Goal: Obtain resource: Obtain resource

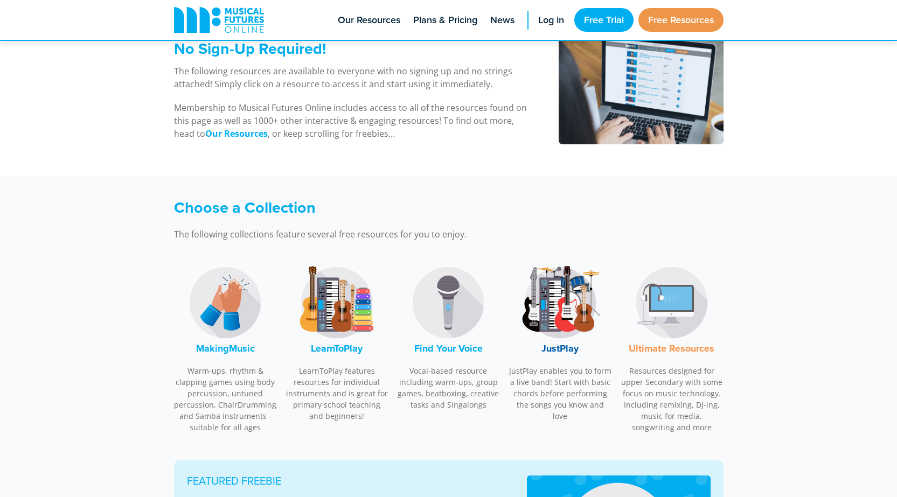
scroll to position [175, 0]
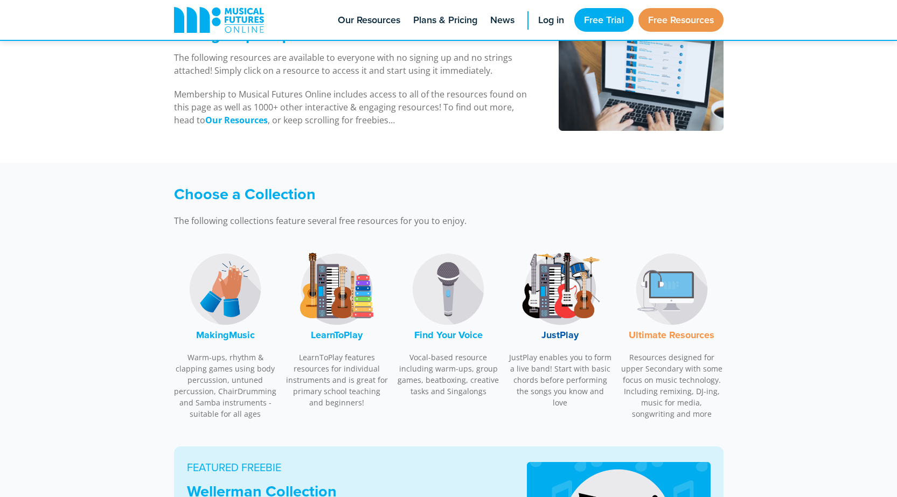
click at [225, 296] on img at bounding box center [225, 289] width 81 height 81
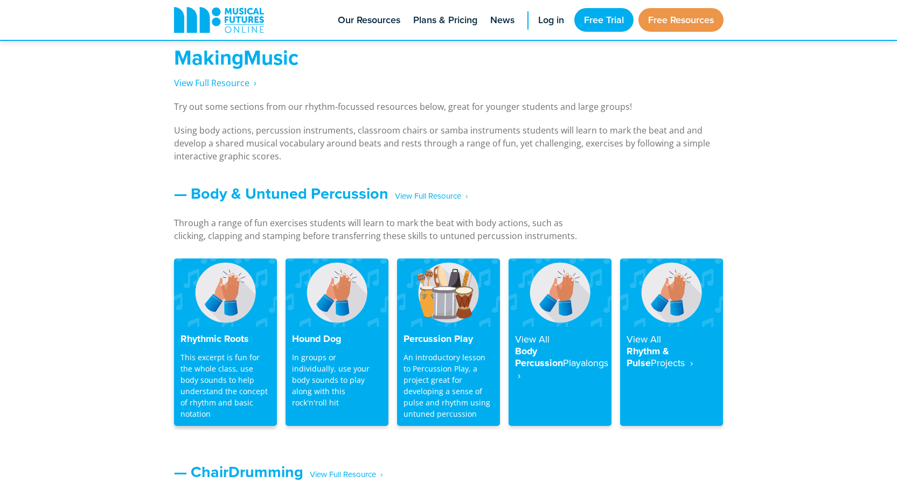
scroll to position [797, 0]
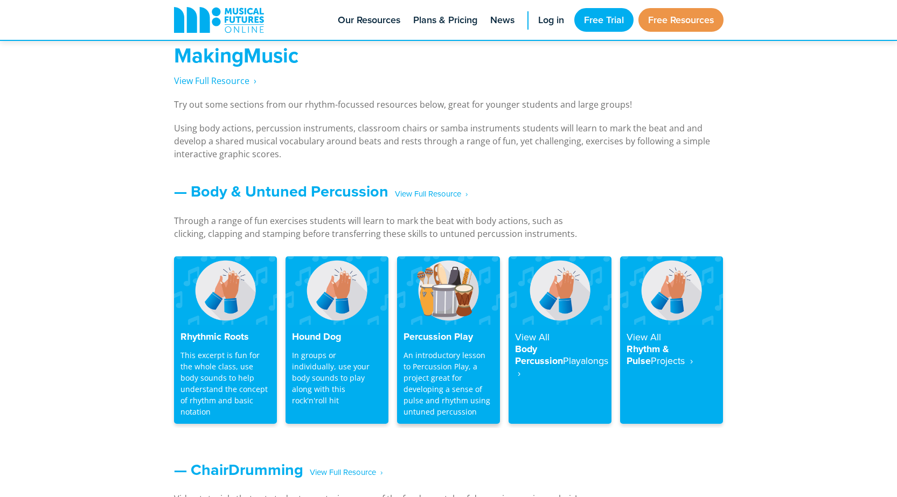
click at [442, 299] on img at bounding box center [448, 290] width 103 height 68
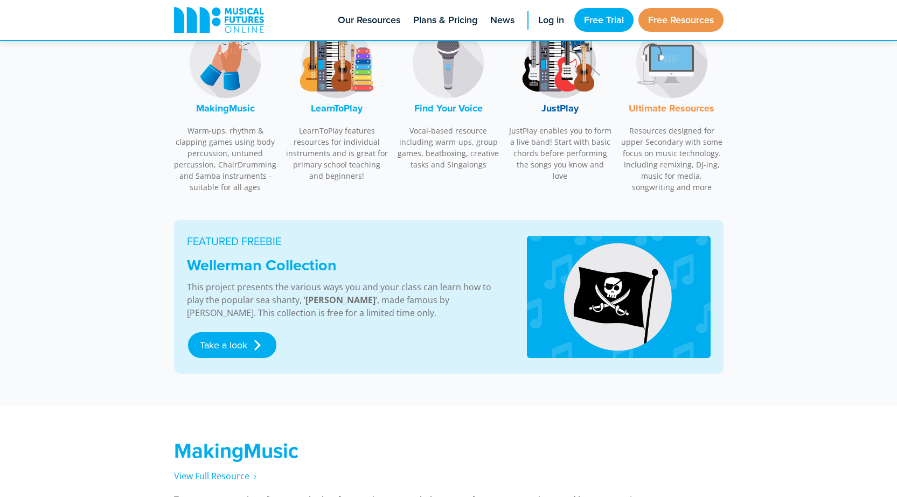
scroll to position [458, 0]
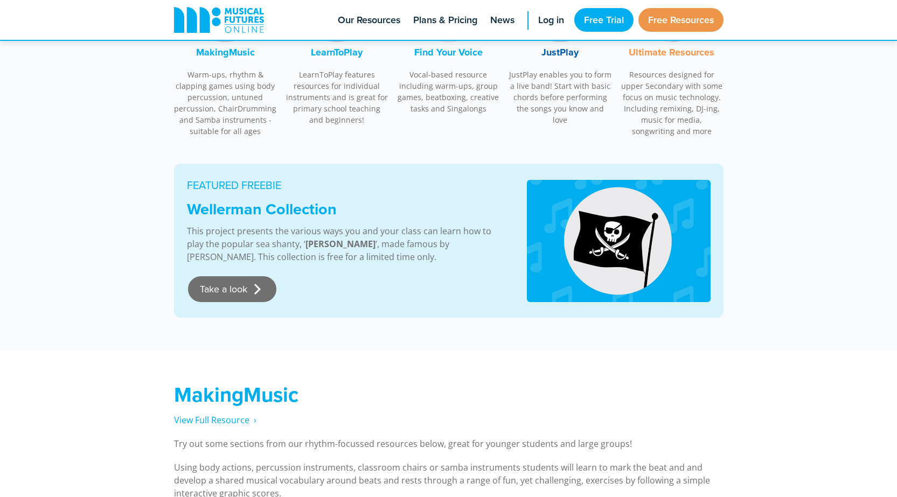
click at [260, 290] on link "Take a look" at bounding box center [232, 289] width 88 height 26
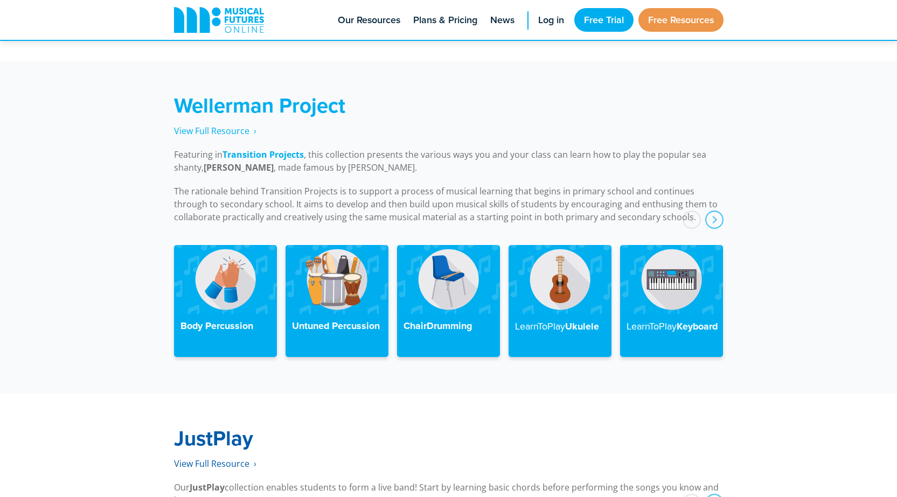
scroll to position [2434, 0]
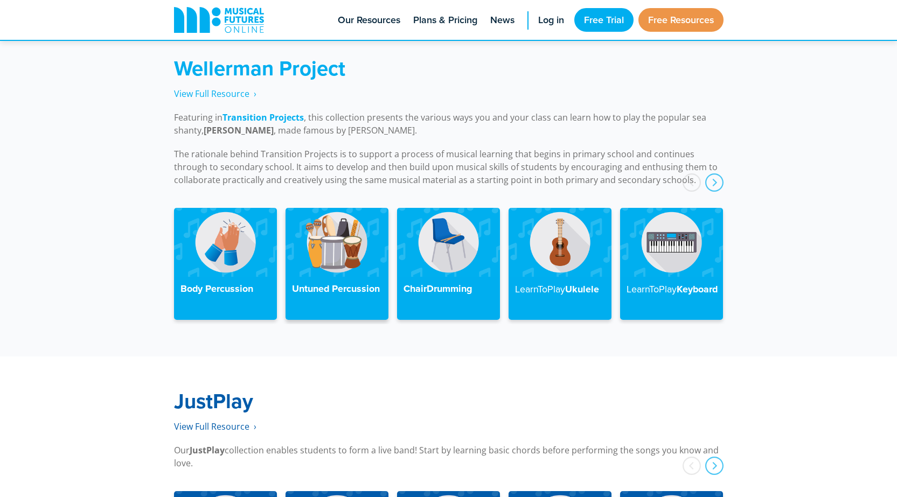
click at [313, 283] on h4 "Untuned Percussion" at bounding box center [337, 289] width 90 height 12
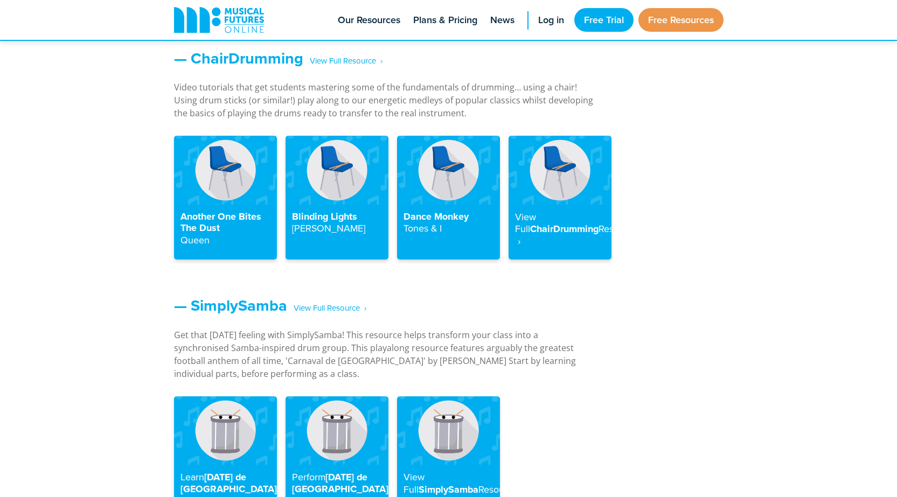
scroll to position [1262, 0]
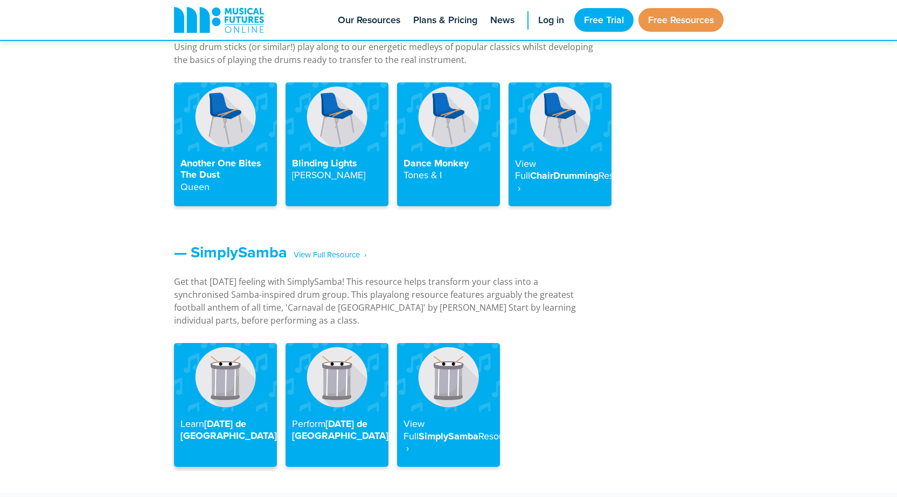
click at [237, 362] on img at bounding box center [225, 377] width 103 height 68
